Goal: Task Accomplishment & Management: Use online tool/utility

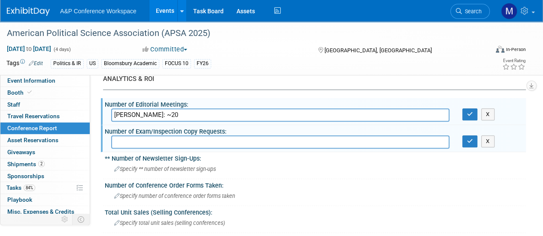
scroll to position [187, 0]
click at [470, 114] on icon "button" at bounding box center [470, 115] width 6 height 6
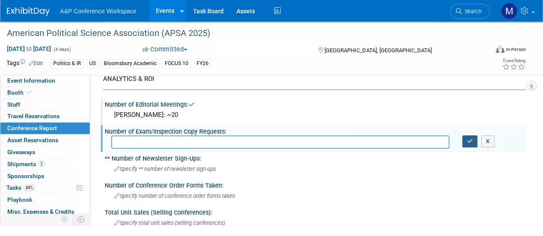
click at [470, 142] on icon "button" at bounding box center [470, 142] width 6 height 6
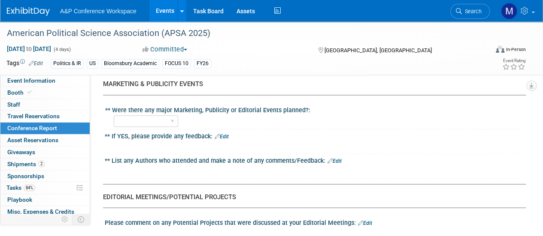
scroll to position [874, 0]
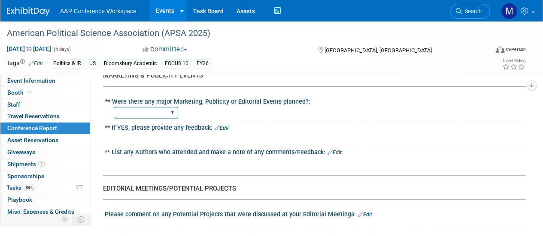
click at [168, 112] on select "YES NO" at bounding box center [146, 113] width 64 height 12
select select "NO"
click at [114, 107] on select "YES NO" at bounding box center [146, 113] width 64 height 12
click at [227, 147] on div "** List any Authors who attended and make a note of any comments/Feedback: Edit" at bounding box center [315, 151] width 421 height 11
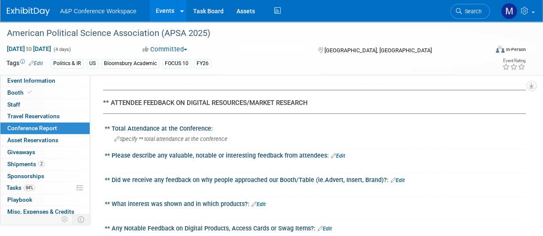
scroll to position [1072, 0]
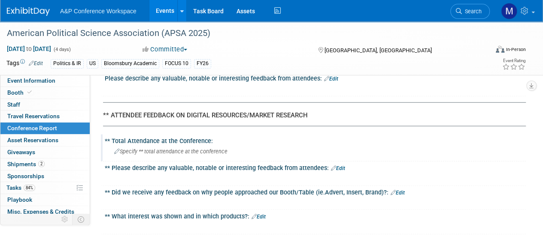
click at [172, 148] on span "Specify ** total attendance at the conference" at bounding box center [170, 151] width 113 height 6
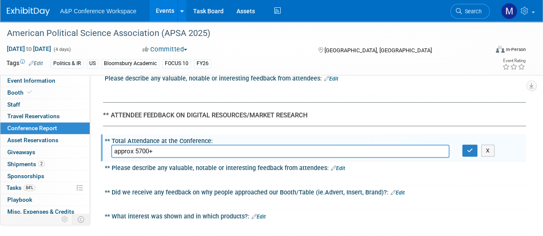
type input "approx 5700+"
click at [468, 149] on icon "button" at bounding box center [470, 151] width 6 height 6
